Goal: Task Accomplishment & Management: Manage account settings

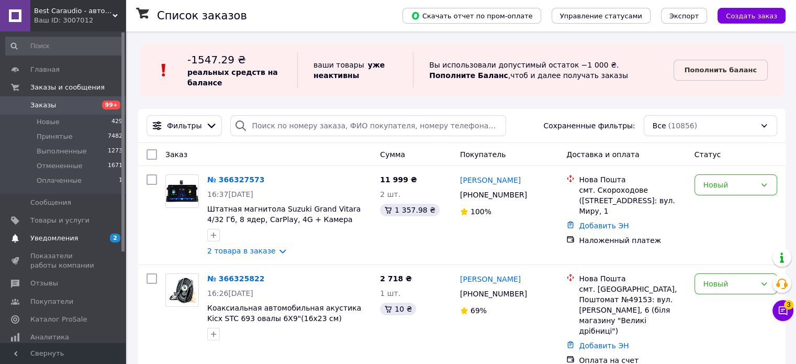
click at [57, 239] on span "Уведомления" at bounding box center [54, 237] width 48 height 9
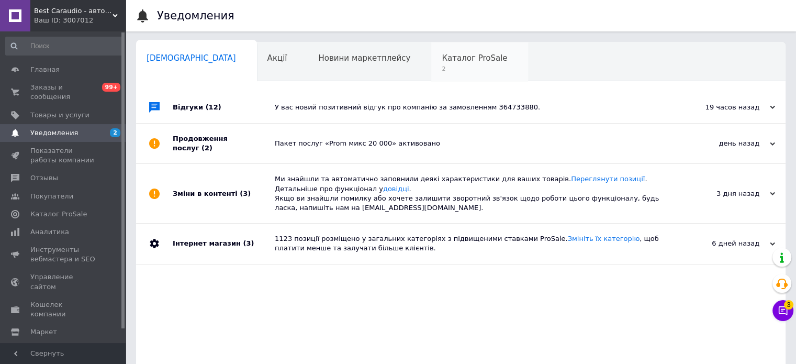
click at [442, 72] on span "2" at bounding box center [474, 69] width 65 height 8
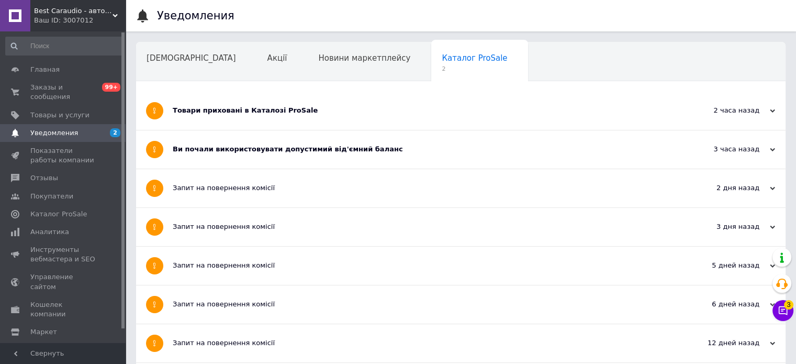
click at [222, 146] on div "Ви почали використовувати допустимий від'ємний баланс" at bounding box center [422, 148] width 498 height 9
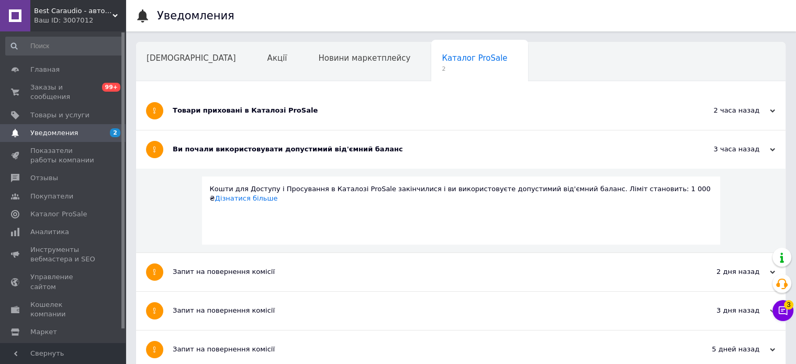
click at [239, 107] on div "Товари приховані в Каталозі ProSale" at bounding box center [422, 110] width 498 height 9
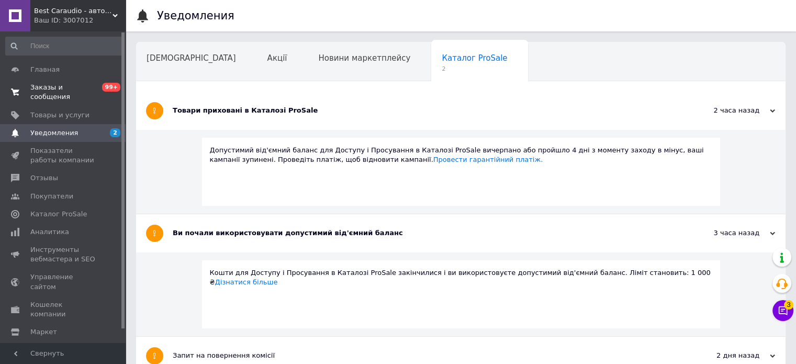
drag, startPoint x: 292, startPoint y: 160, endPoint x: 59, endPoint y: 87, distance: 244.9
click at [59, 87] on span "Заказы и сообщения" at bounding box center [63, 92] width 66 height 19
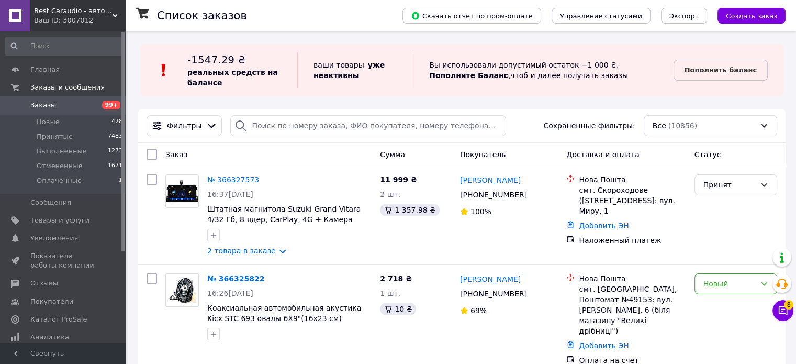
click at [336, 75] on b "уже неактивны" at bounding box center [348, 70] width 71 height 19
click at [72, 320] on span "Каталог ProSale" at bounding box center [58, 318] width 57 height 9
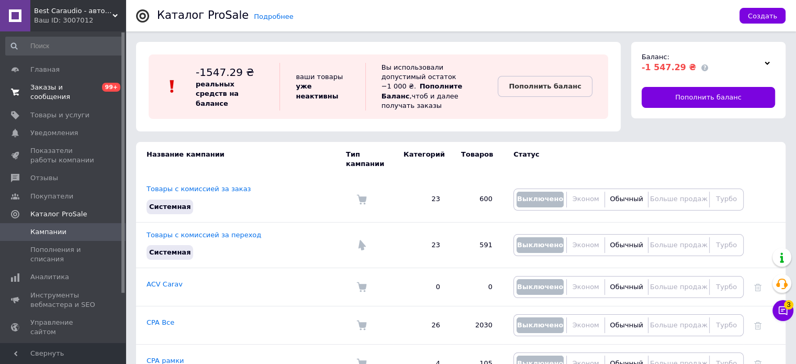
click at [77, 95] on link "Заказы и сообщения 0 99+" at bounding box center [64, 91] width 129 height 27
